Goal: Information Seeking & Learning: Learn about a topic

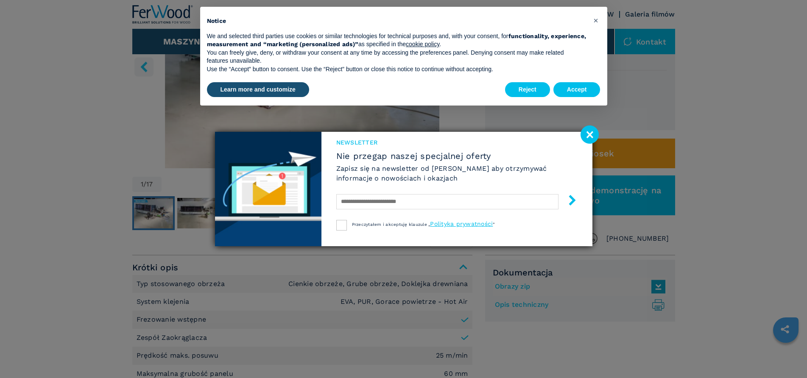
click at [588, 132] on image at bounding box center [589, 134] width 18 height 18
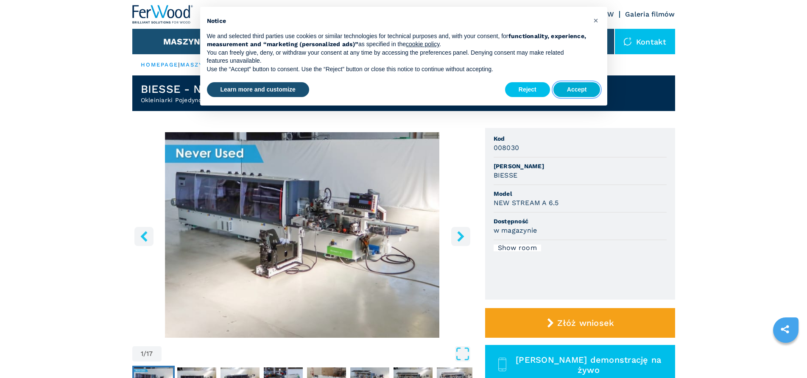
click at [585, 89] on button "Accept" at bounding box center [576, 89] width 47 height 15
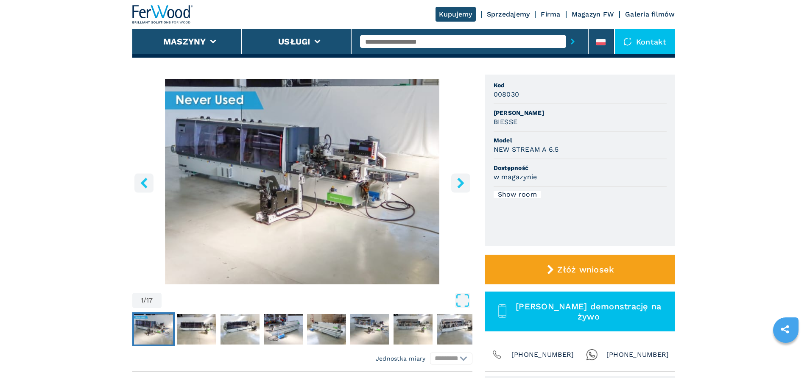
scroll to position [42, 0]
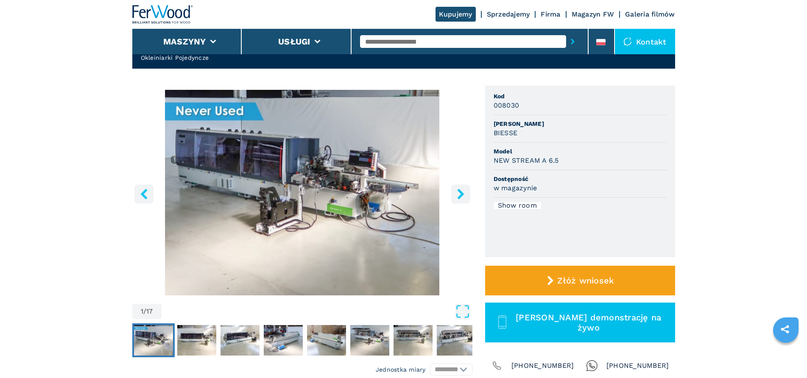
click at [270, 181] on img "Go to Slide 1" at bounding box center [302, 193] width 340 height 206
click at [270, 181] on div "Go to Slide 1" at bounding box center [302, 193] width 340 height 206
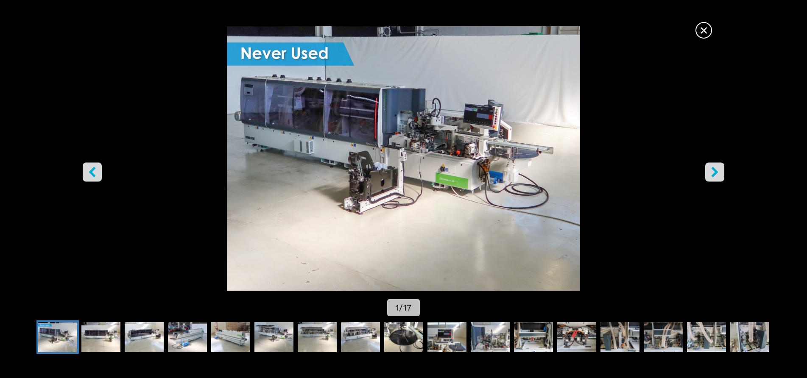
click at [341, 132] on div "Go to Slide 1" at bounding box center [403, 158] width 807 height 264
click at [715, 171] on icon "right-button" at bounding box center [714, 172] width 7 height 11
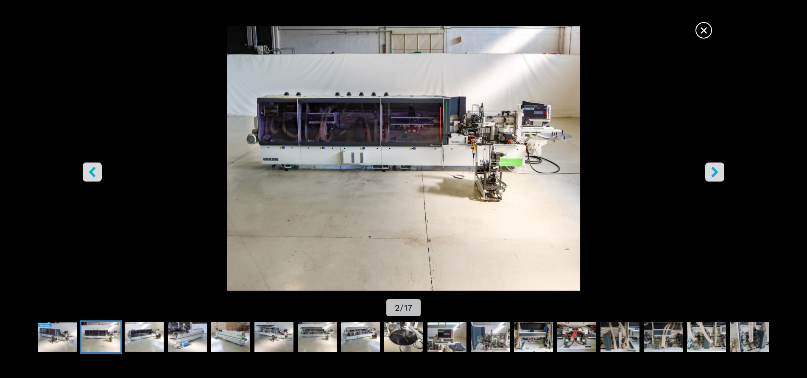
click at [715, 171] on icon "right-button" at bounding box center [714, 172] width 7 height 11
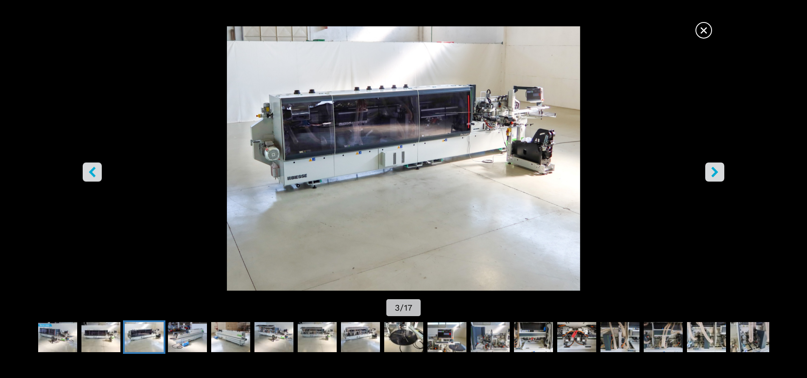
click at [715, 171] on icon "right-button" at bounding box center [714, 172] width 7 height 11
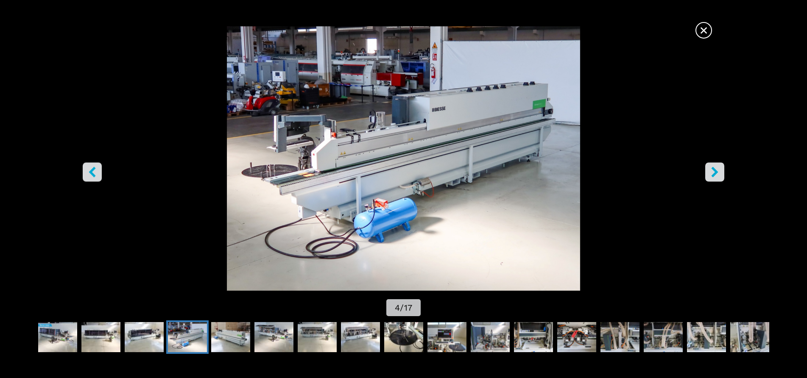
click at [715, 171] on icon "right-button" at bounding box center [714, 172] width 7 height 11
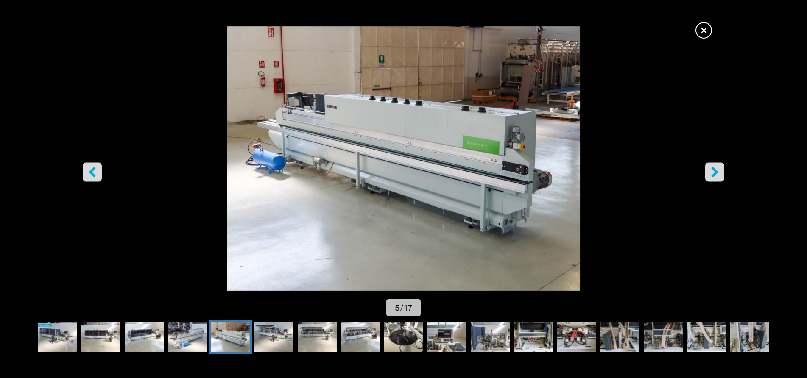
click at [715, 171] on icon "right-button" at bounding box center [714, 172] width 7 height 11
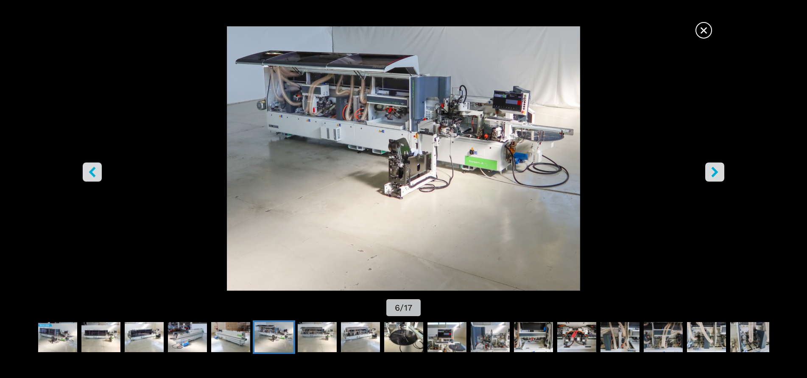
click at [715, 171] on icon "right-button" at bounding box center [714, 172] width 7 height 11
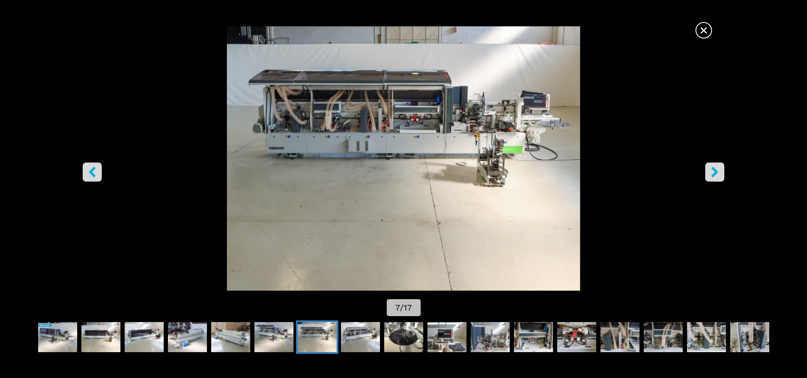
click at [715, 171] on icon "right-button" at bounding box center [714, 172] width 7 height 11
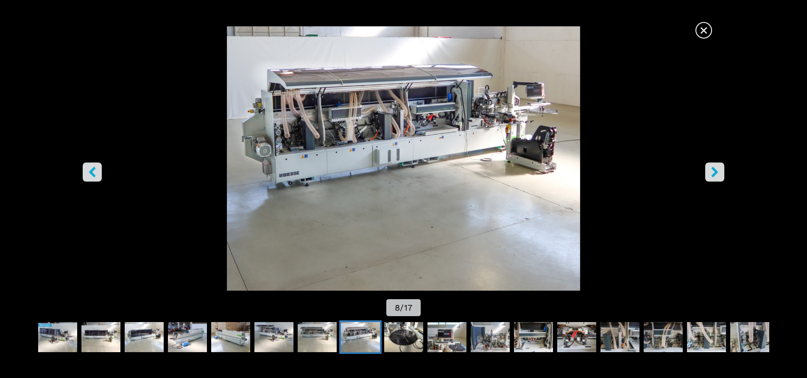
click at [715, 171] on icon "right-button" at bounding box center [714, 172] width 7 height 11
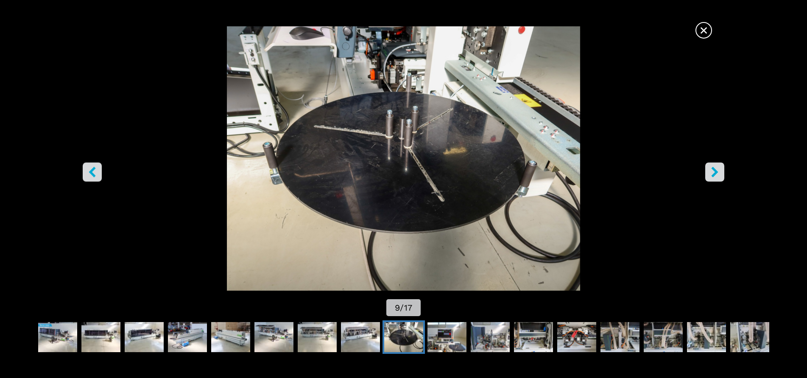
click at [715, 171] on icon "right-button" at bounding box center [714, 172] width 7 height 11
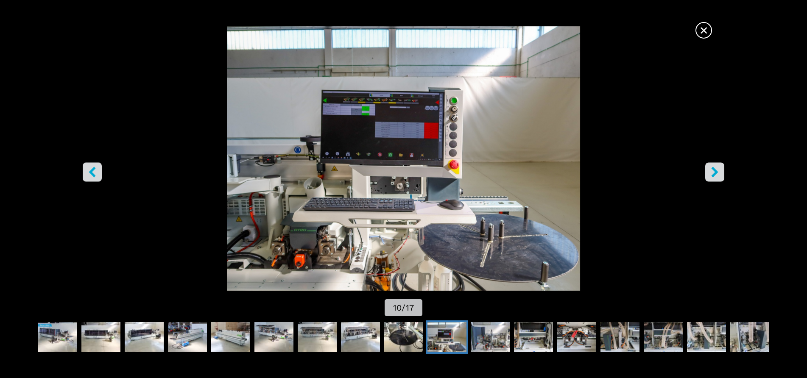
click at [715, 171] on icon "right-button" at bounding box center [714, 172] width 7 height 11
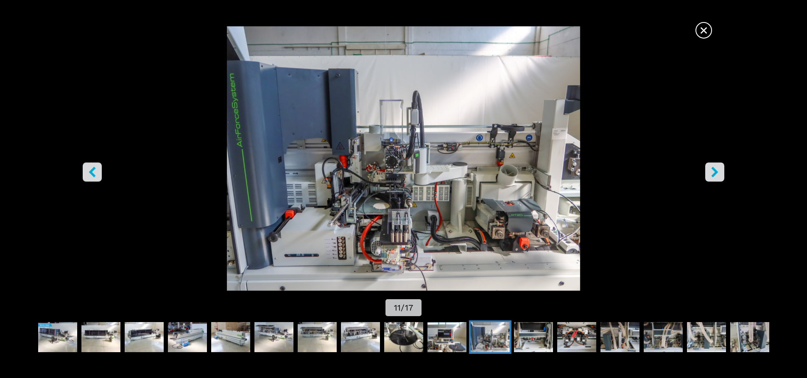
click at [715, 171] on icon "right-button" at bounding box center [714, 172] width 7 height 11
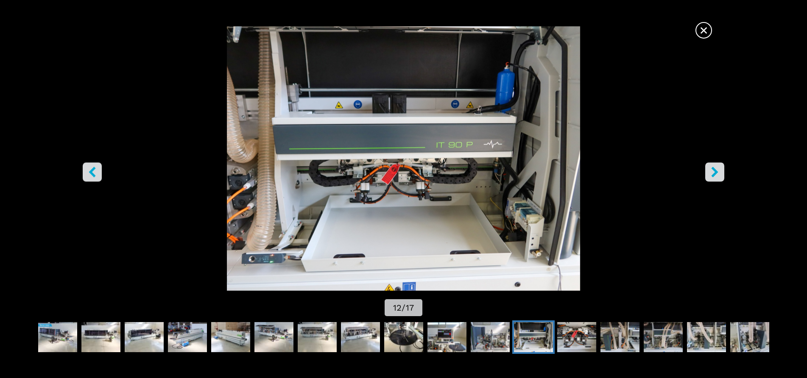
click at [712, 171] on icon "right-button" at bounding box center [714, 172] width 11 height 11
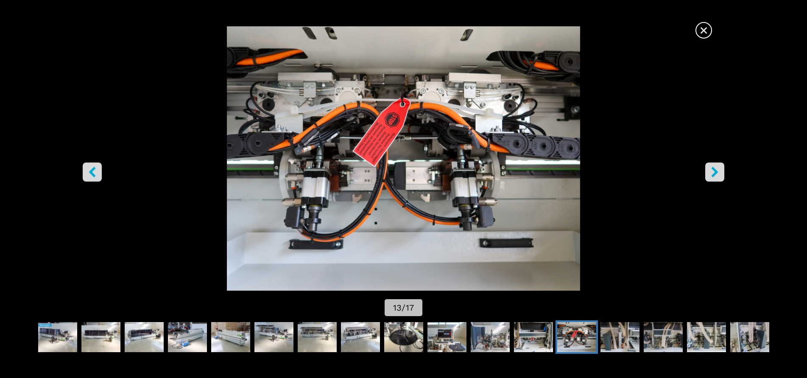
click at [712, 171] on icon "right-button" at bounding box center [714, 172] width 11 height 11
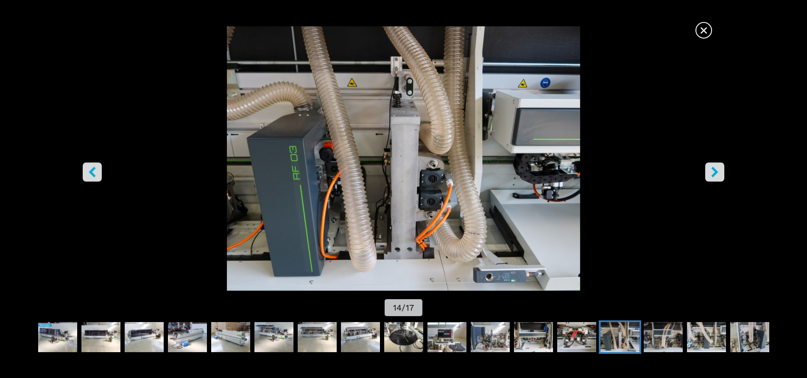
click at [712, 171] on icon "right-button" at bounding box center [714, 172] width 11 height 11
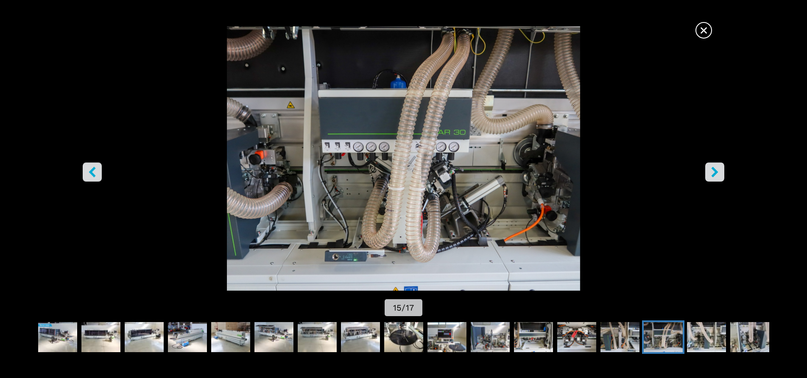
click at [712, 171] on icon "right-button" at bounding box center [714, 172] width 11 height 11
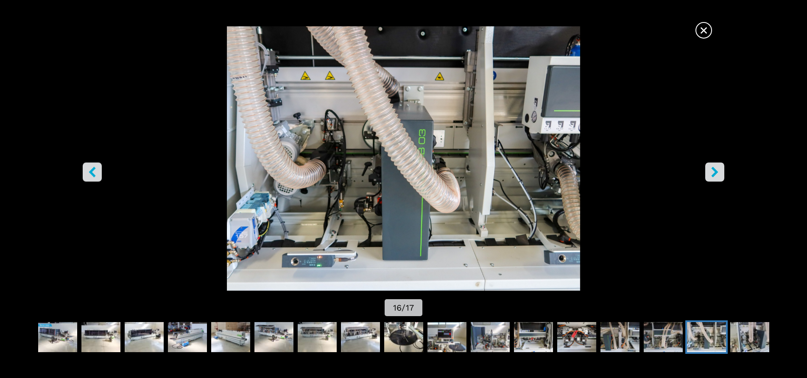
click at [712, 171] on icon "right-button" at bounding box center [714, 172] width 11 height 11
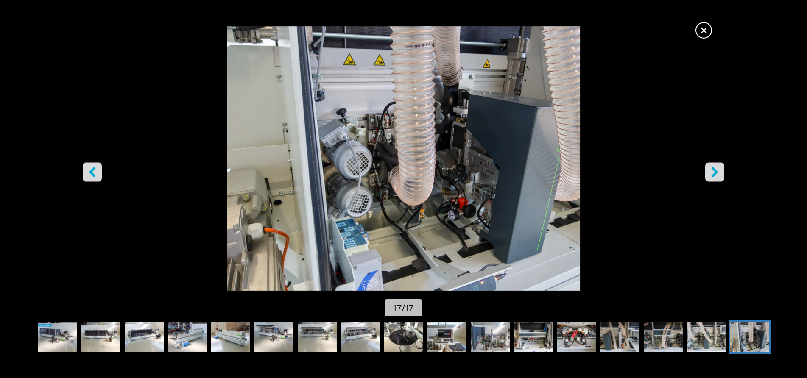
click at [712, 171] on icon "right-button" at bounding box center [714, 172] width 11 height 11
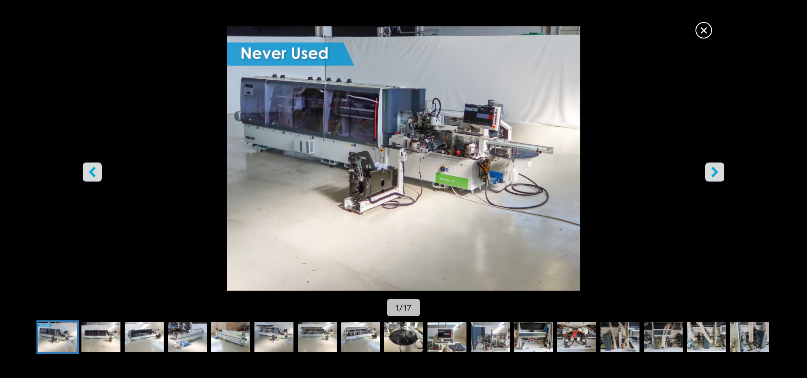
click at [712, 171] on icon "right-button" at bounding box center [714, 172] width 11 height 11
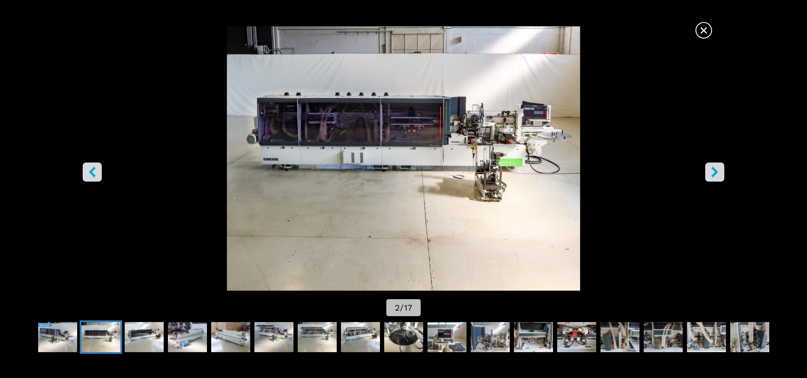
click at [712, 171] on icon "right-button" at bounding box center [714, 172] width 11 height 11
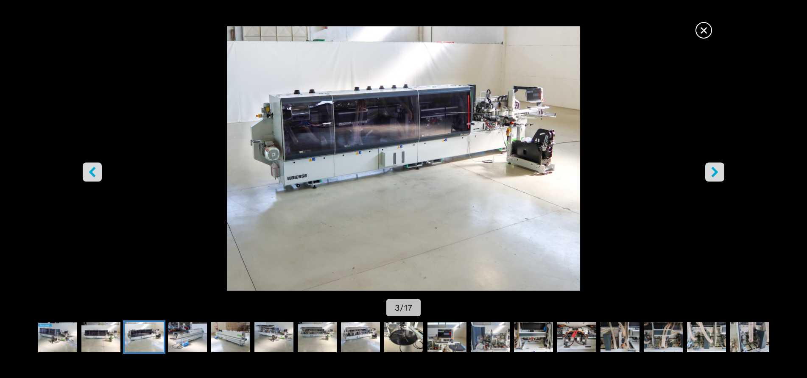
click at [714, 171] on icon "right-button" at bounding box center [714, 172] width 7 height 11
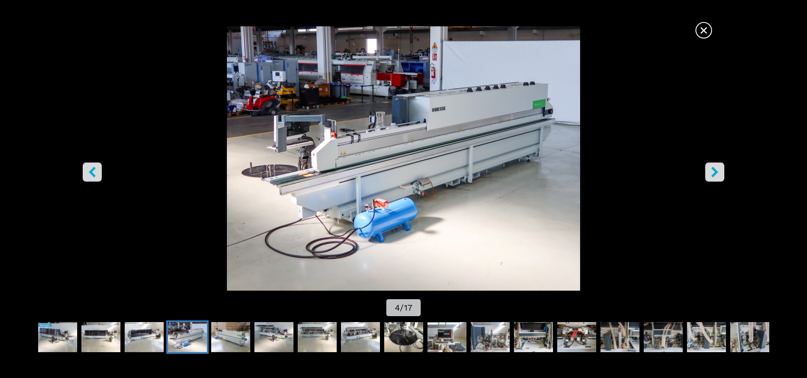
click at [714, 171] on icon "right-button" at bounding box center [714, 172] width 7 height 11
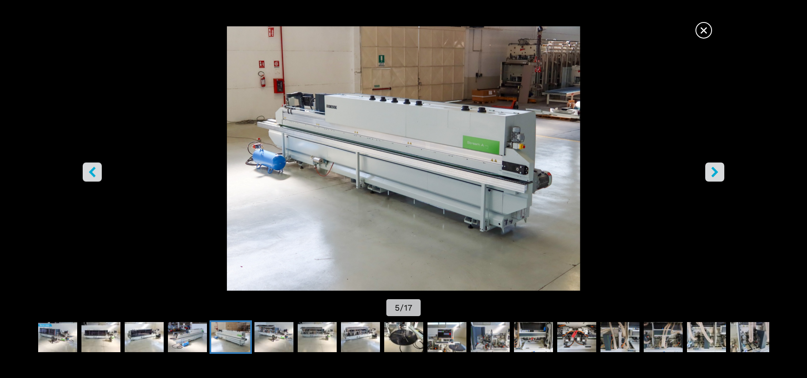
click at [714, 171] on icon "right-button" at bounding box center [714, 172] width 7 height 11
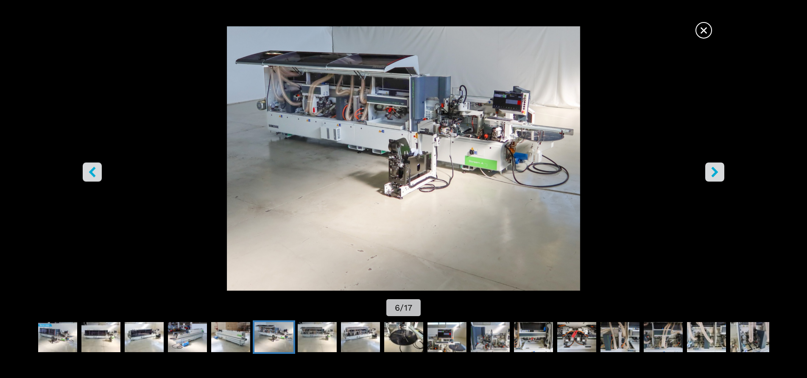
click at [714, 171] on icon "right-button" at bounding box center [714, 172] width 7 height 11
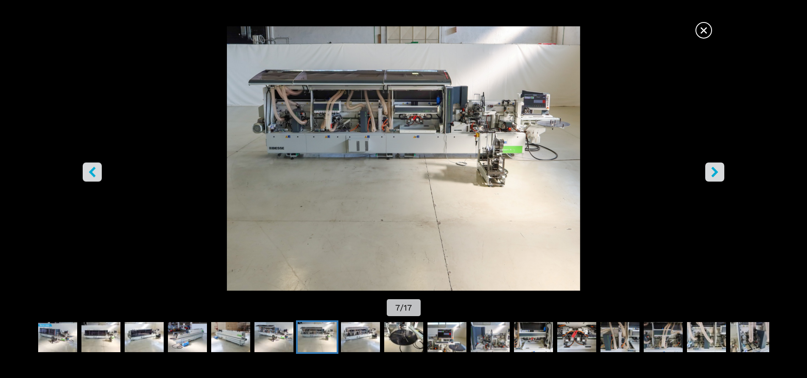
click at [714, 171] on icon "right-button" at bounding box center [714, 172] width 7 height 11
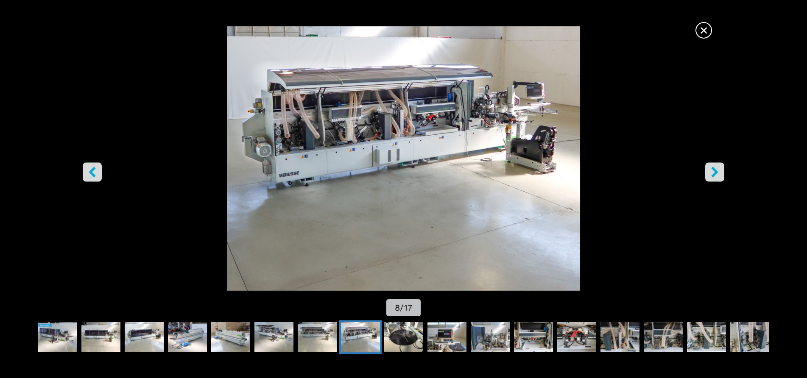
click at [714, 171] on icon "right-button" at bounding box center [714, 172] width 7 height 11
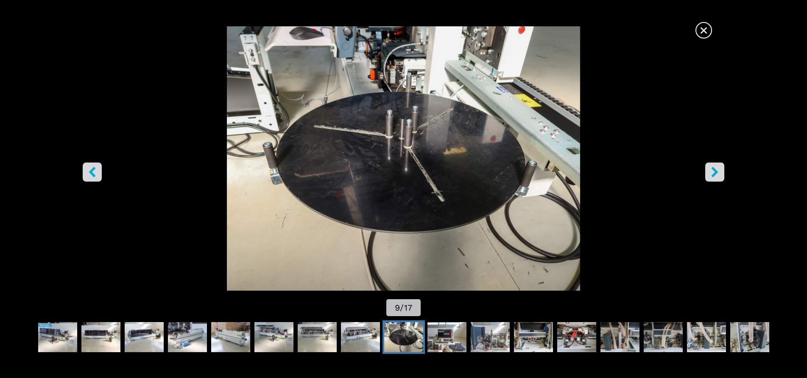
click at [714, 171] on icon "right-button" at bounding box center [714, 172] width 7 height 11
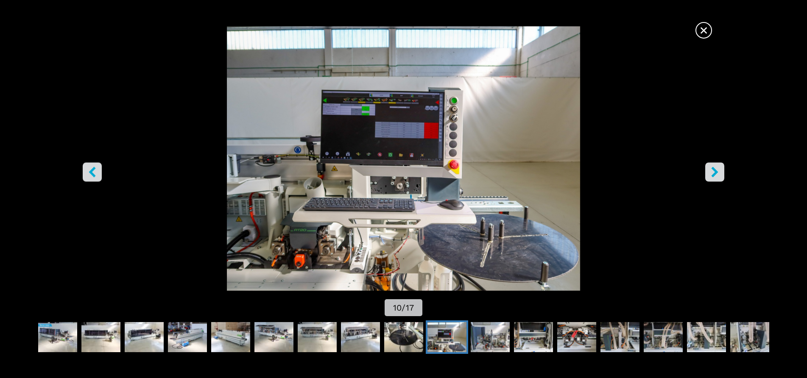
click at [714, 171] on icon "right-button" at bounding box center [714, 172] width 7 height 11
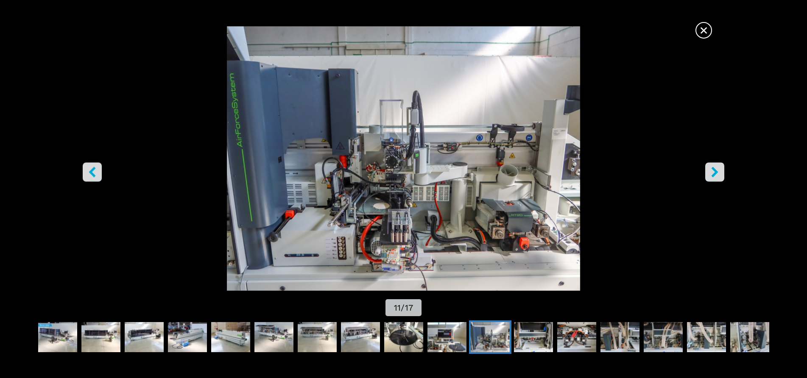
click at [714, 171] on icon "right-button" at bounding box center [714, 172] width 7 height 11
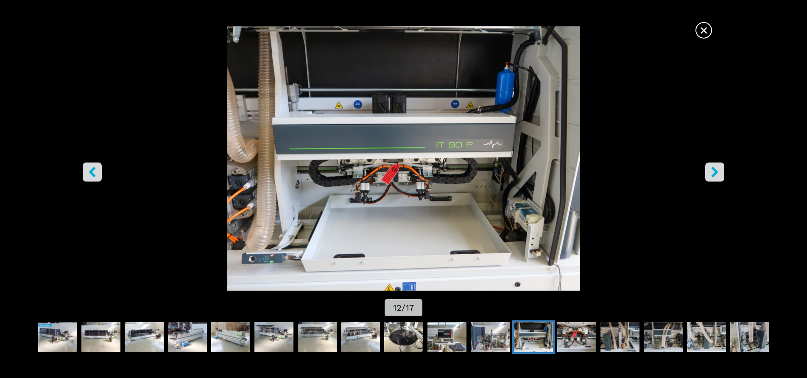
click at [714, 171] on icon "right-button" at bounding box center [714, 172] width 7 height 11
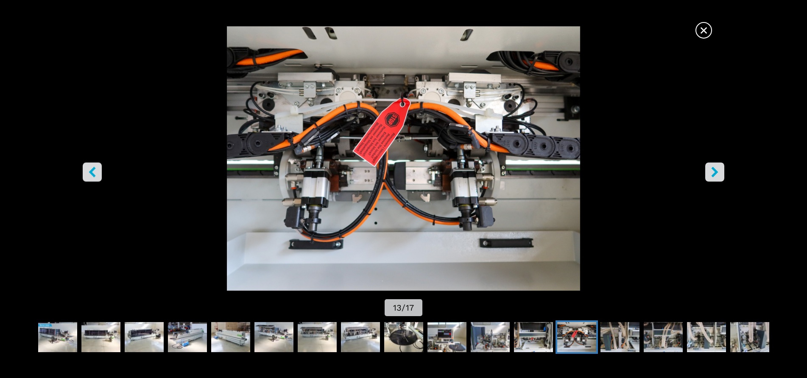
click at [714, 171] on icon "right-button" at bounding box center [714, 172] width 7 height 11
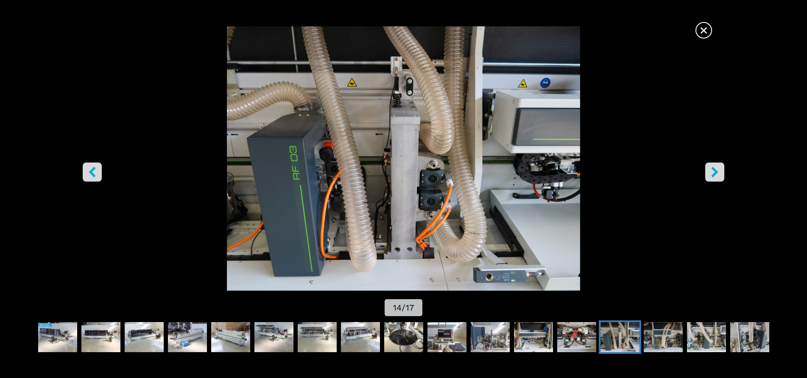
click at [714, 171] on icon "right-button" at bounding box center [714, 172] width 7 height 11
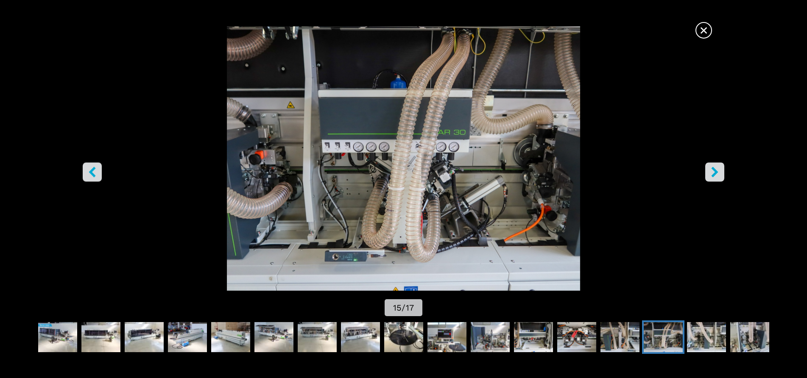
click at [714, 171] on icon "right-button" at bounding box center [714, 172] width 7 height 11
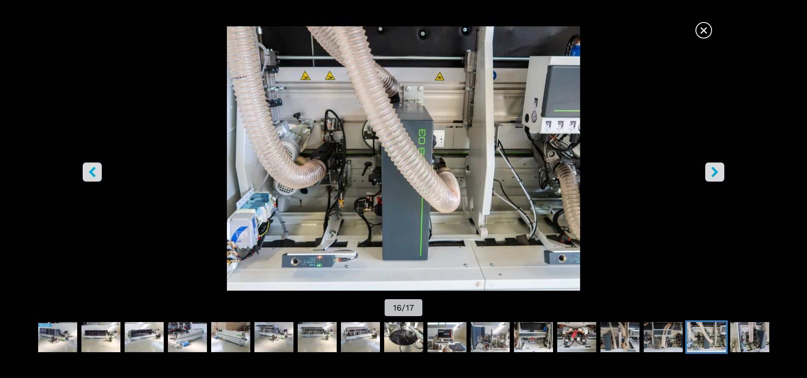
click at [714, 171] on icon "right-button" at bounding box center [714, 172] width 7 height 11
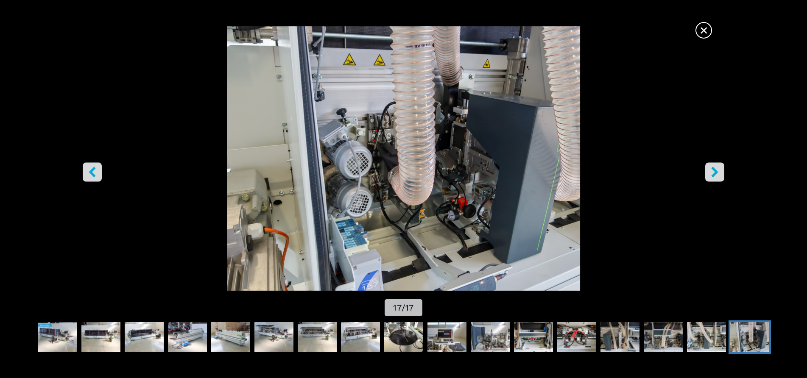
click at [704, 30] on span "×" at bounding box center [703, 28] width 15 height 15
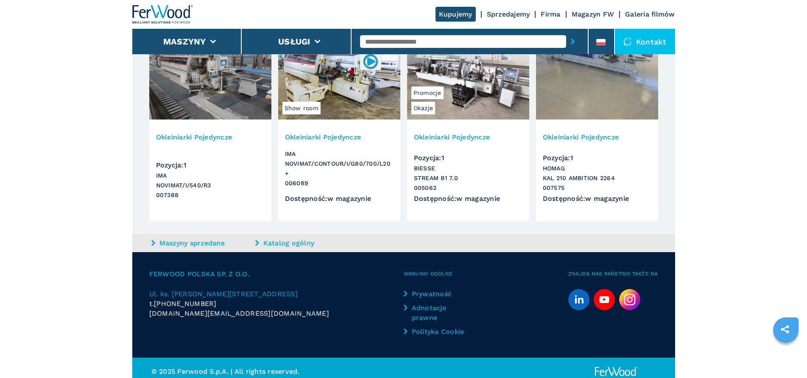
scroll to position [954, 0]
